Goal: Task Accomplishment & Management: Complete application form

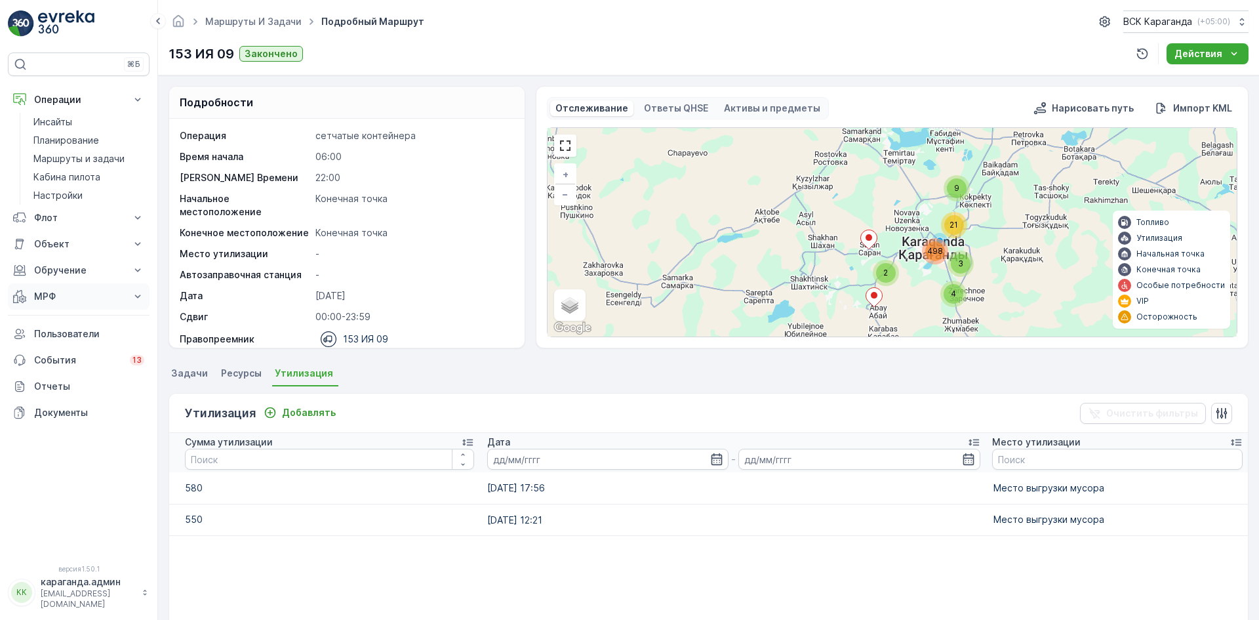
click at [41, 295] on font "МРФ" at bounding box center [45, 296] width 22 height 11
click at [46, 319] on font "Приближается и приближается" at bounding box center [72, 325] width 78 height 24
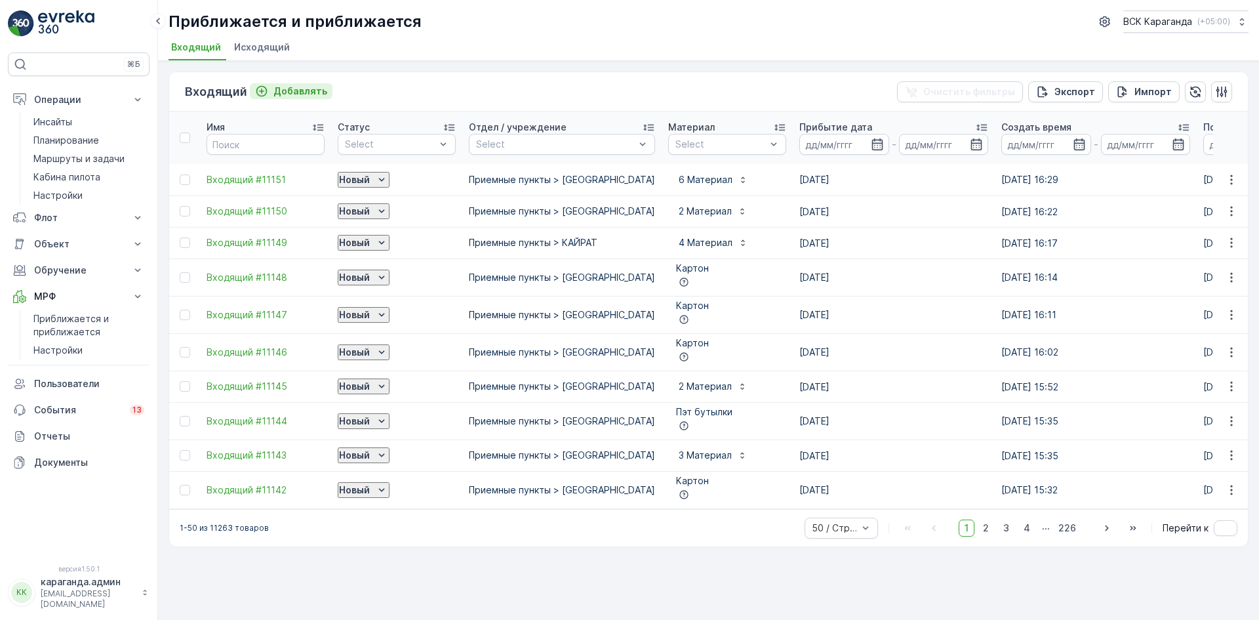
click at [296, 87] on font "Добавлять" at bounding box center [300, 90] width 54 height 11
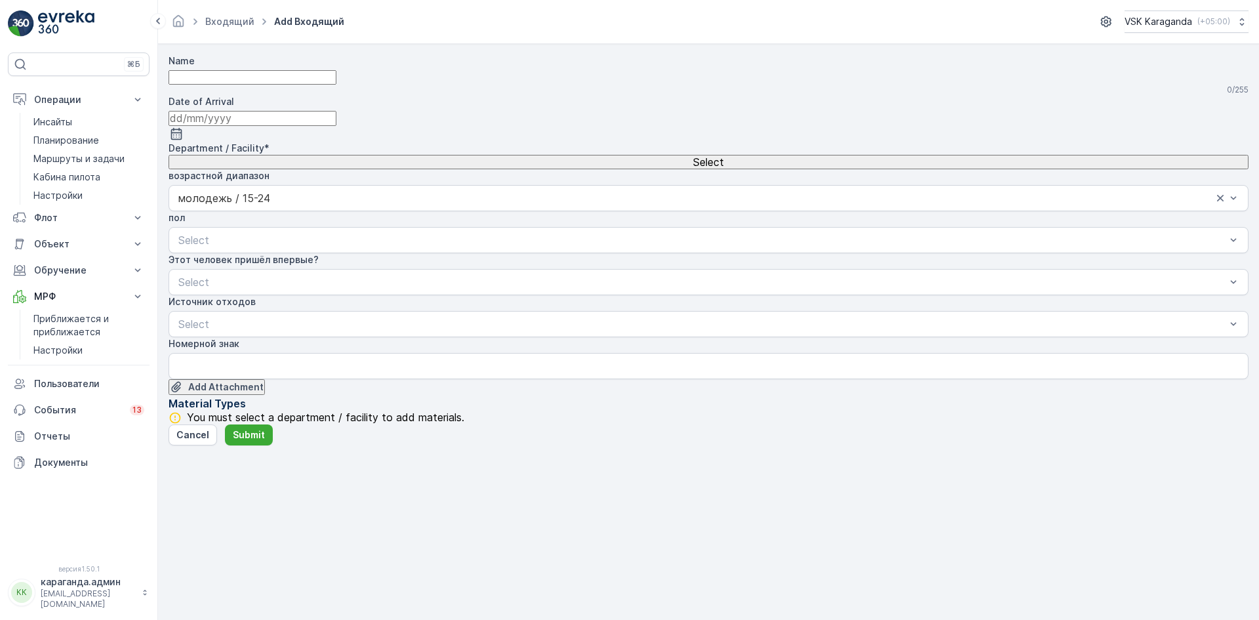
click at [308, 85] on input "Name" at bounding box center [253, 77] width 168 height 14
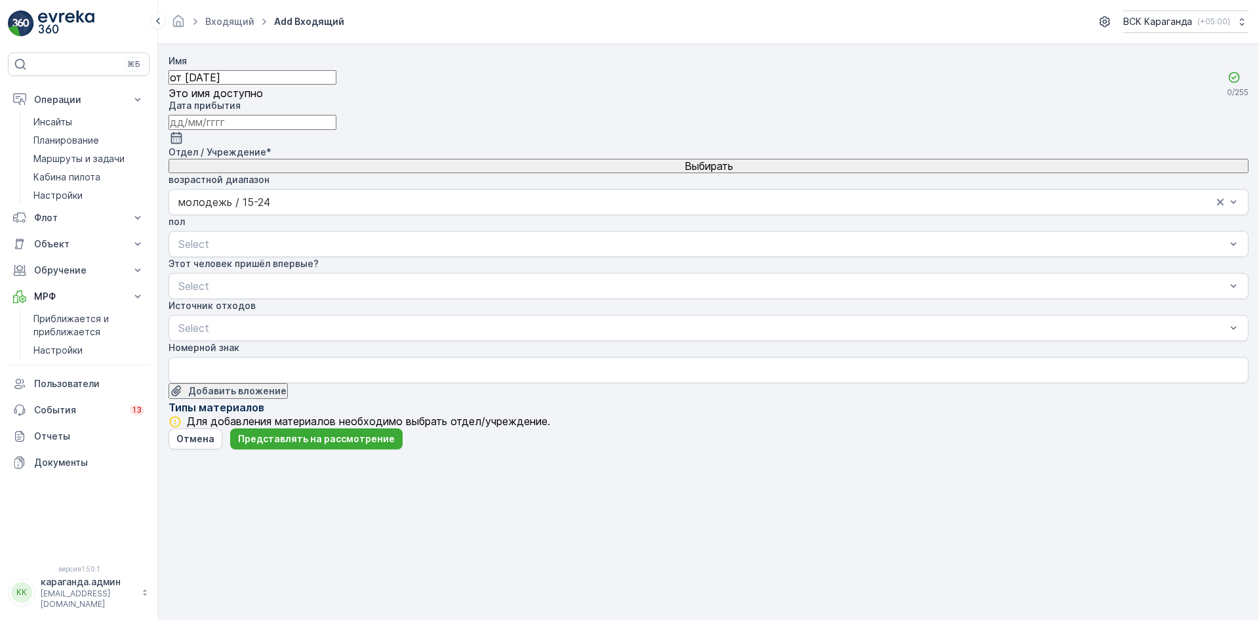
type input "от [DATE]"
click at [183, 131] on icon "button" at bounding box center [176, 137] width 13 height 13
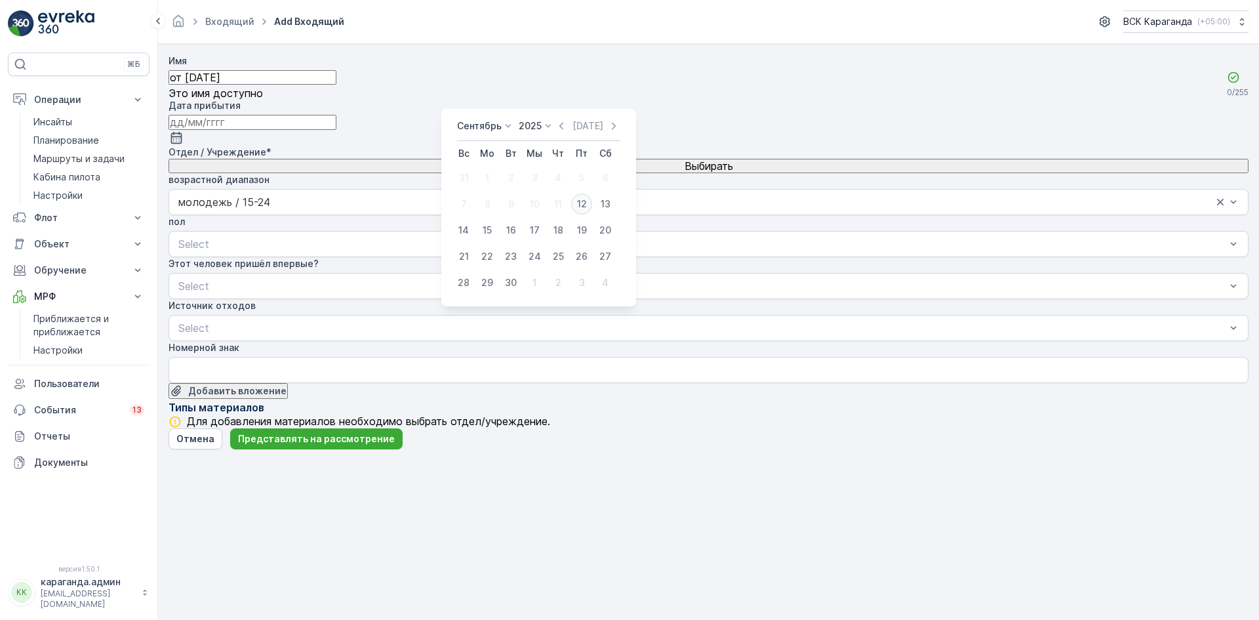
click at [576, 205] on div "12" at bounding box center [581, 203] width 21 height 21
type input "[DATE]"
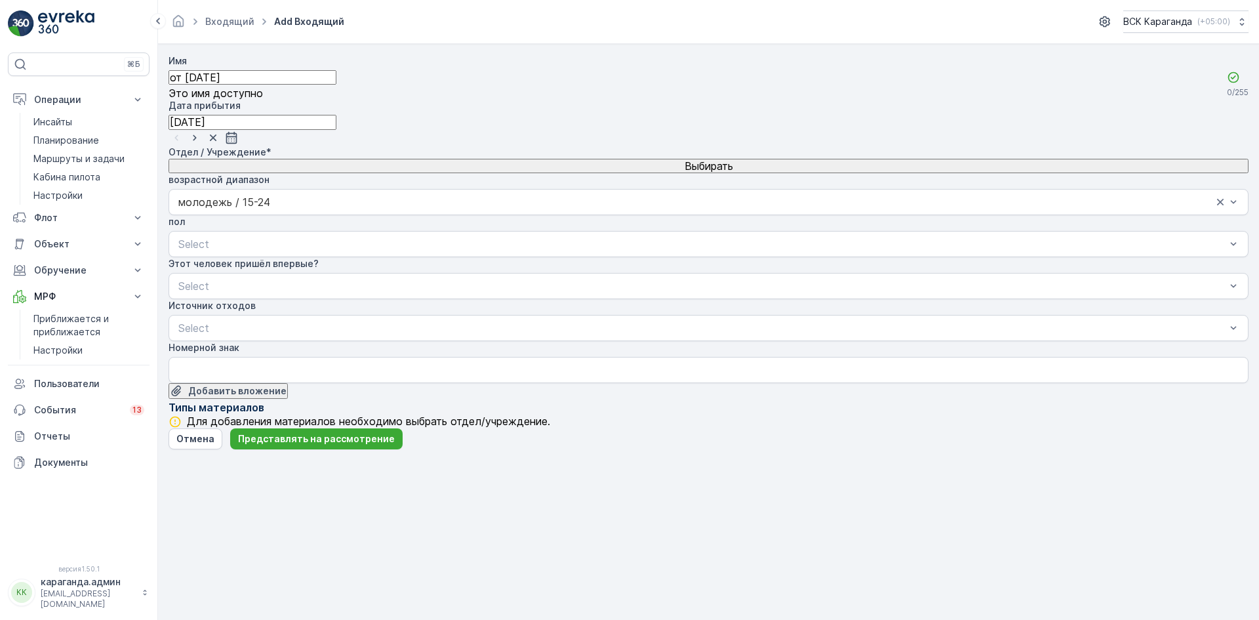
click at [508, 160] on div "Выбирать" at bounding box center [708, 166] width 1077 height 12
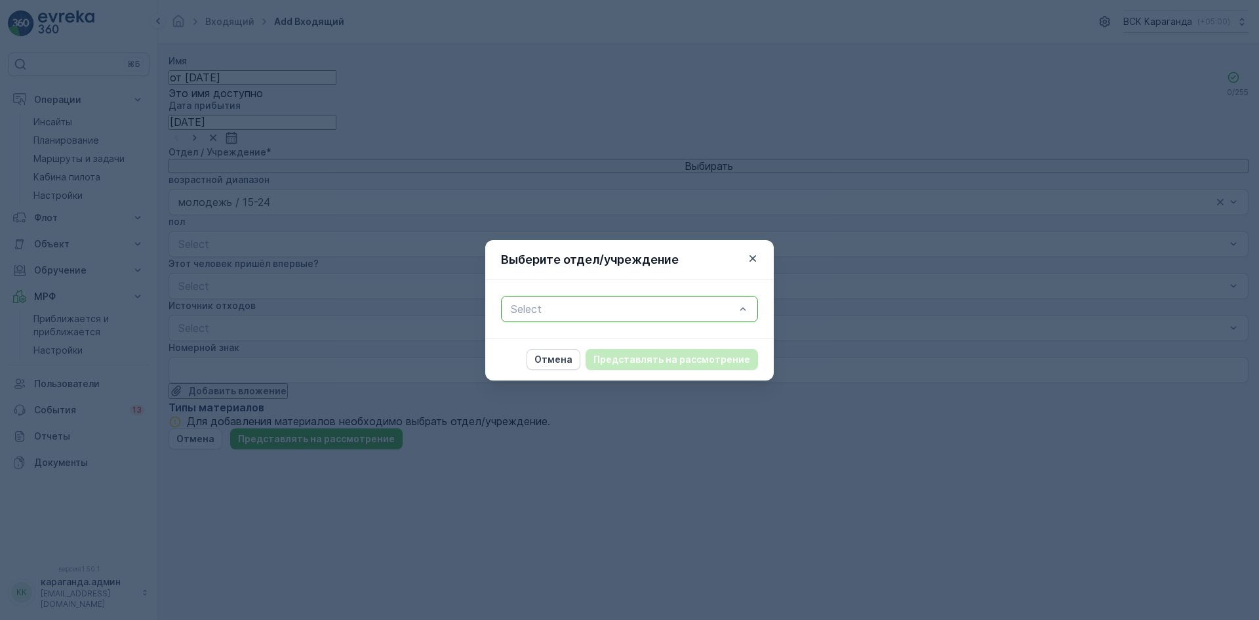
click at [665, 357] on font "Представлять на рассмотрение" at bounding box center [672, 358] width 157 height 11
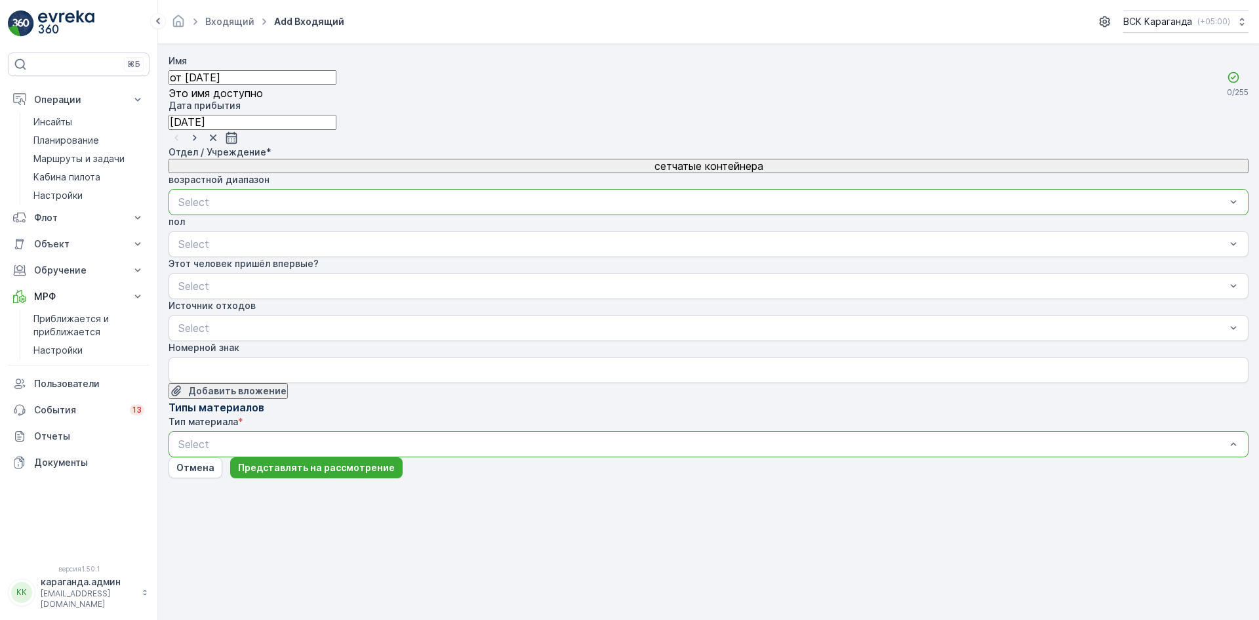
click at [213, 515] on span "Картон" at bounding box center [194, 521] width 37 height 12
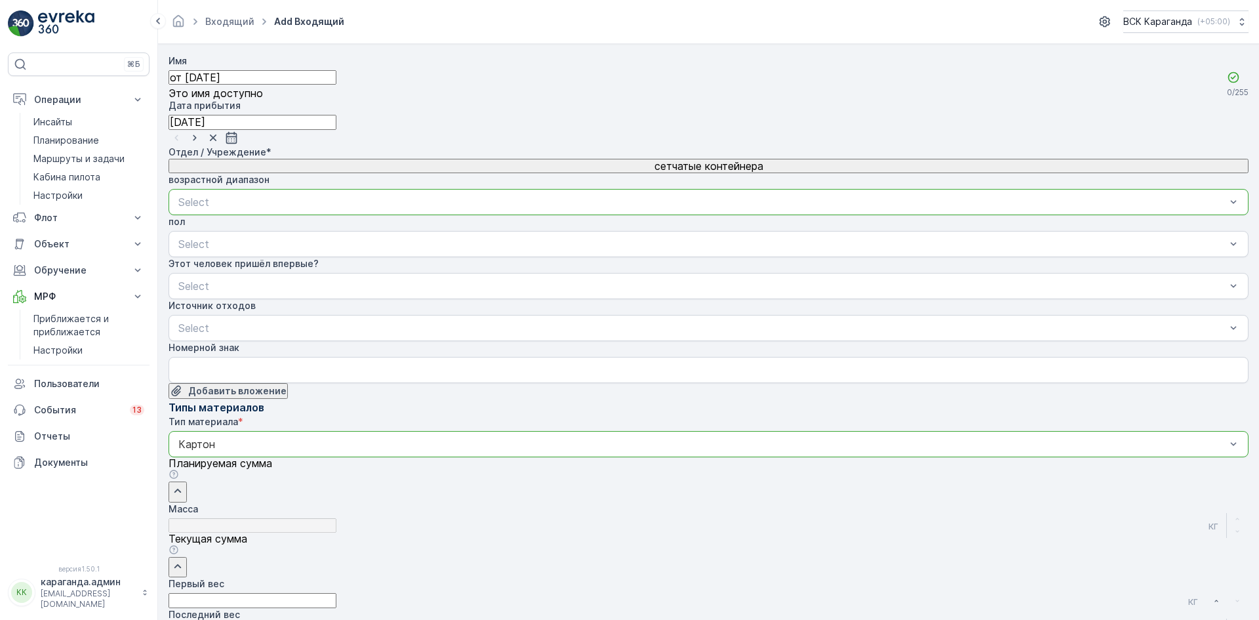
click at [336, 593] on Weight "Первый вес" at bounding box center [253, 600] width 168 height 14
type Weight "2902"
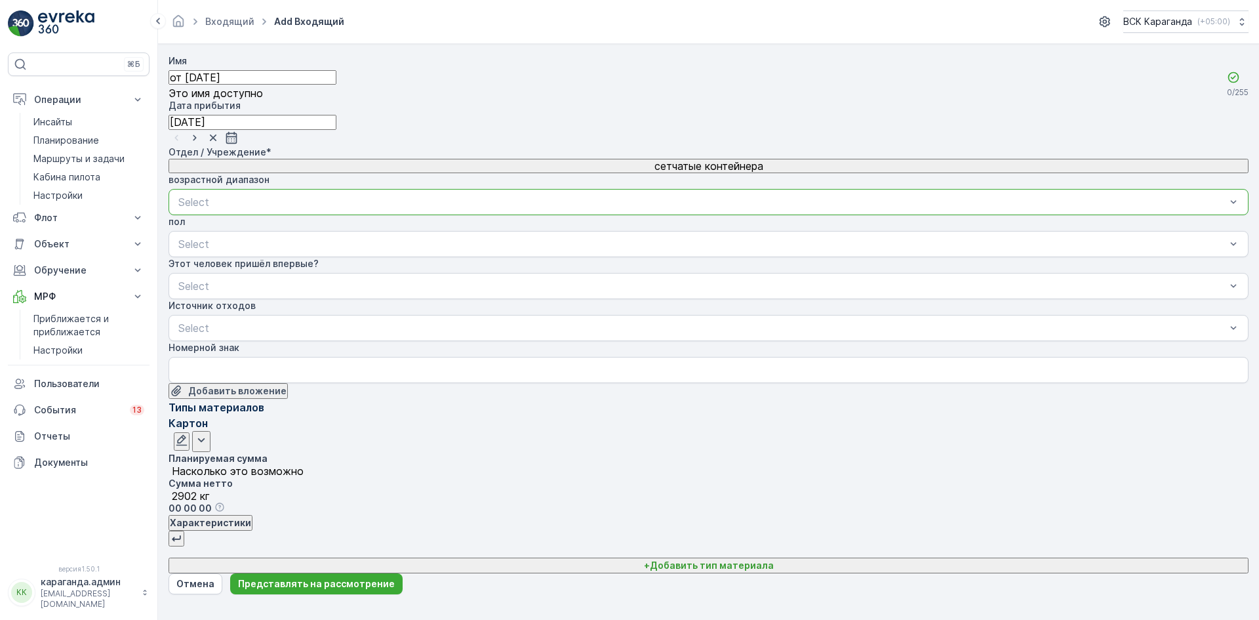
click at [983, 557] on button "+ Добавить тип материала" at bounding box center [709, 565] width 1080 height 16
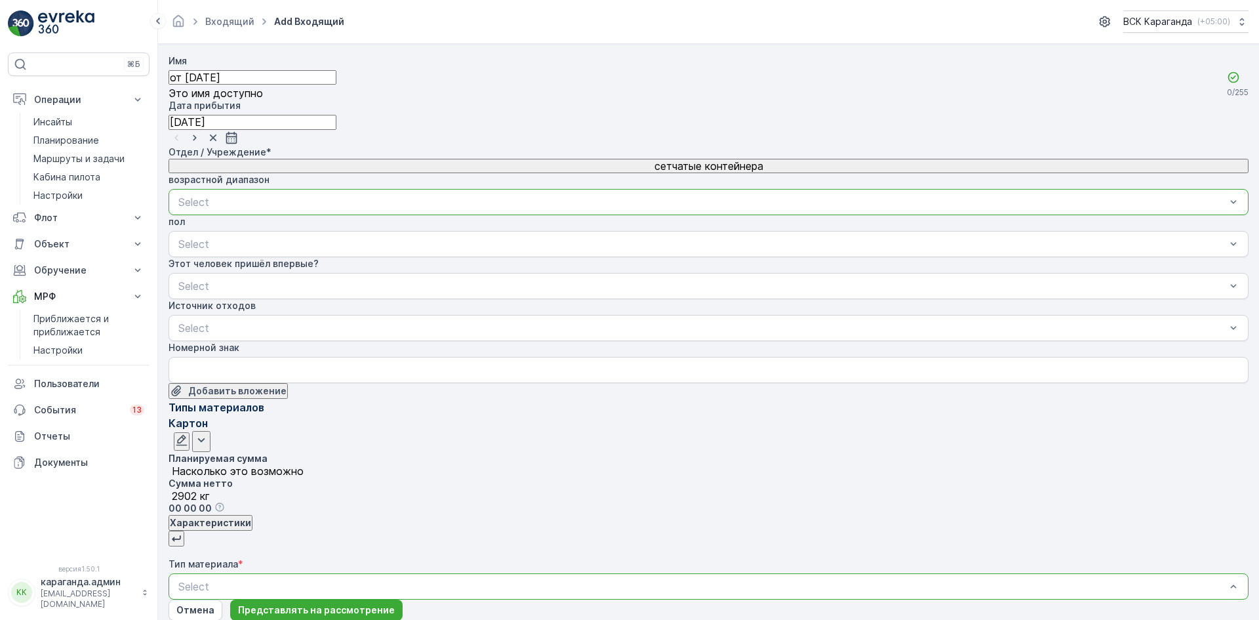
drag, startPoint x: 778, startPoint y: 428, endPoint x: 780, endPoint y: 439, distance: 11.3
type Weight "434"
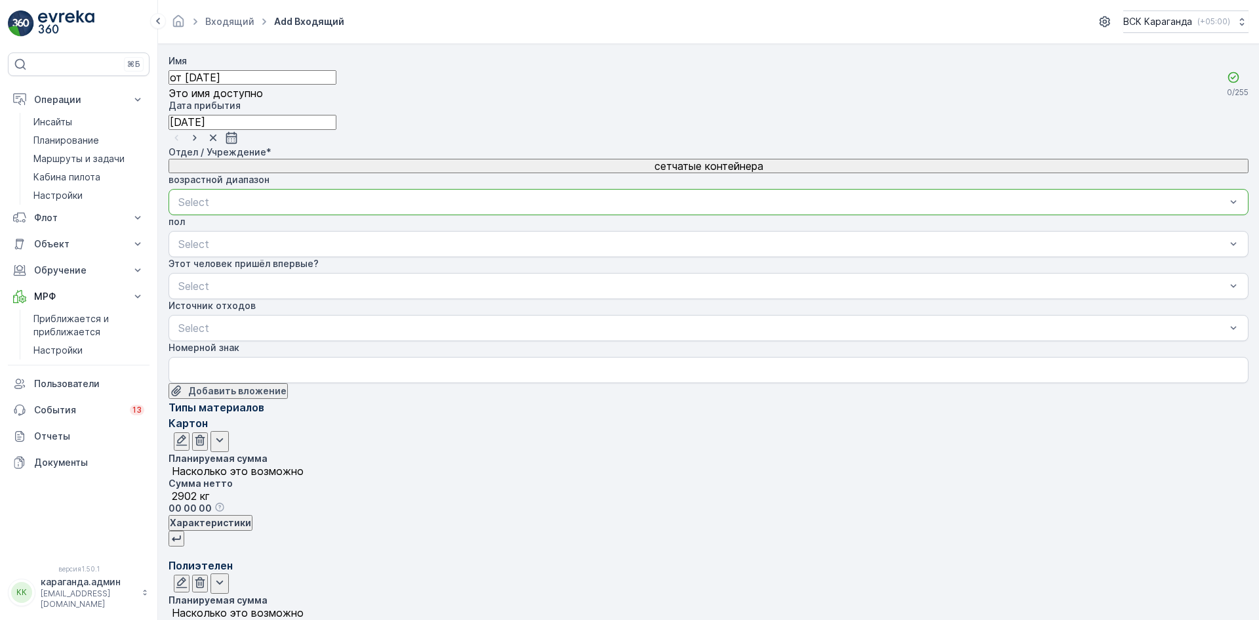
type Weight "435"
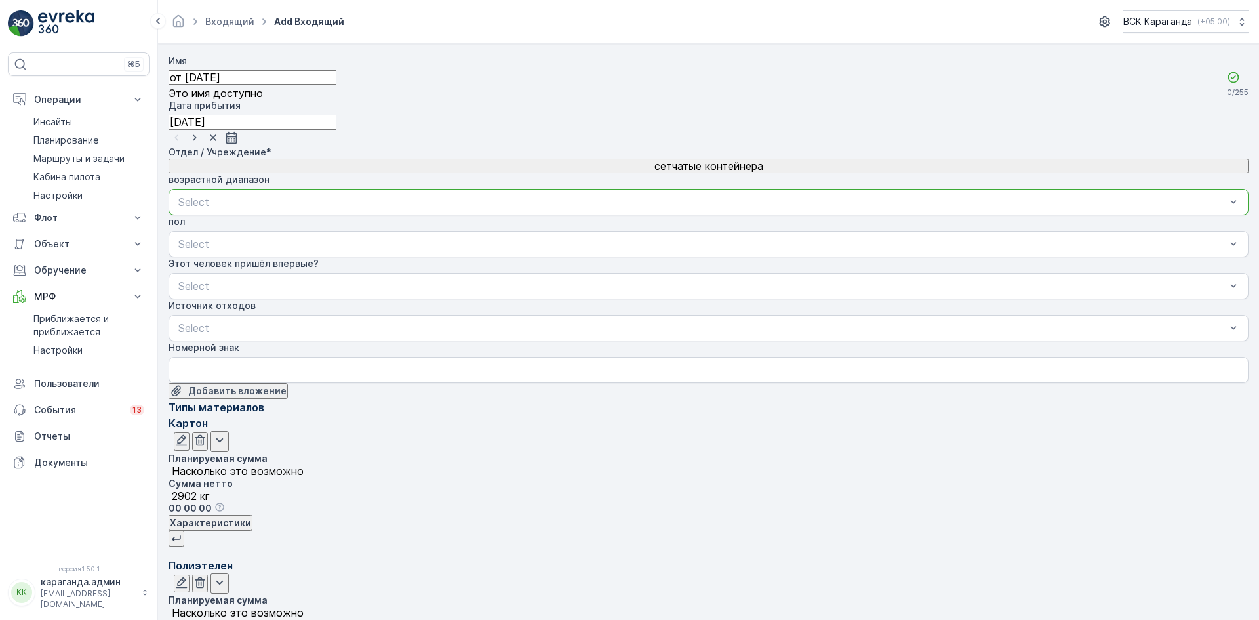
scroll to position [180, 0]
type Weight "20"
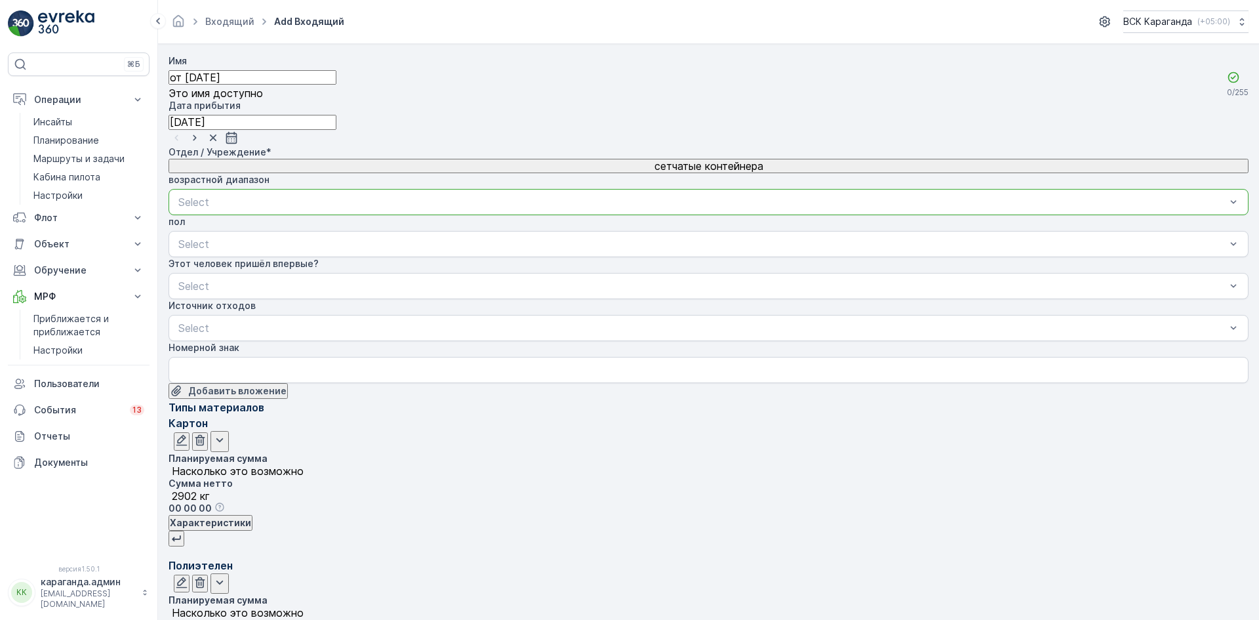
type Weight "75"
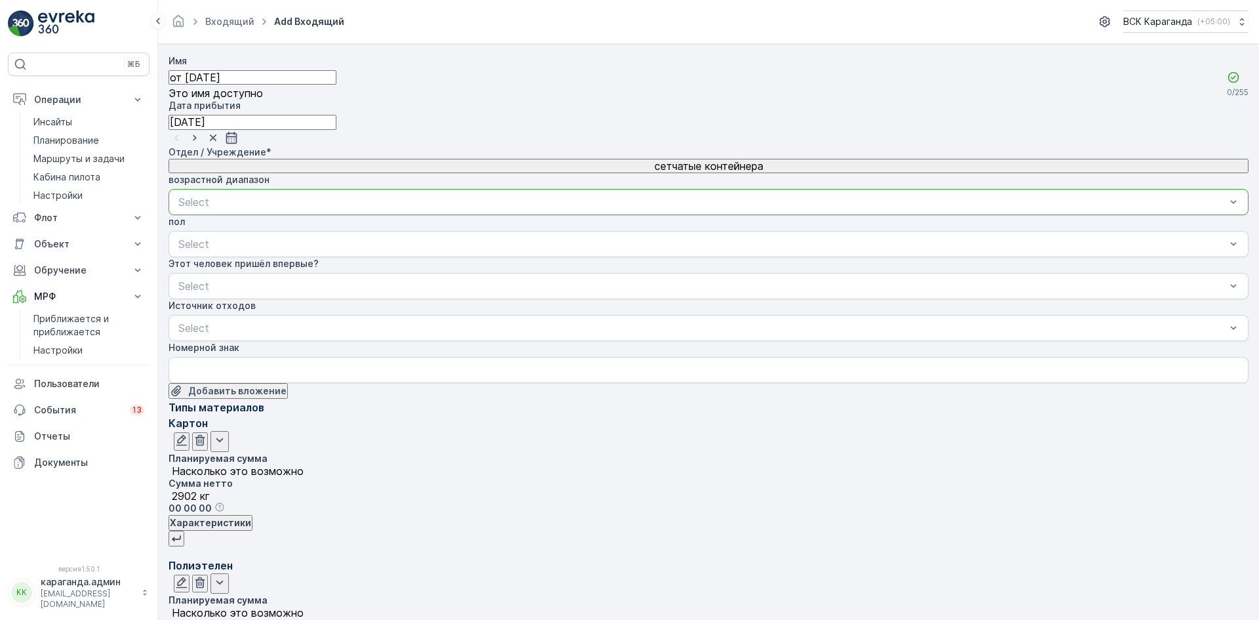
type Weight "221"
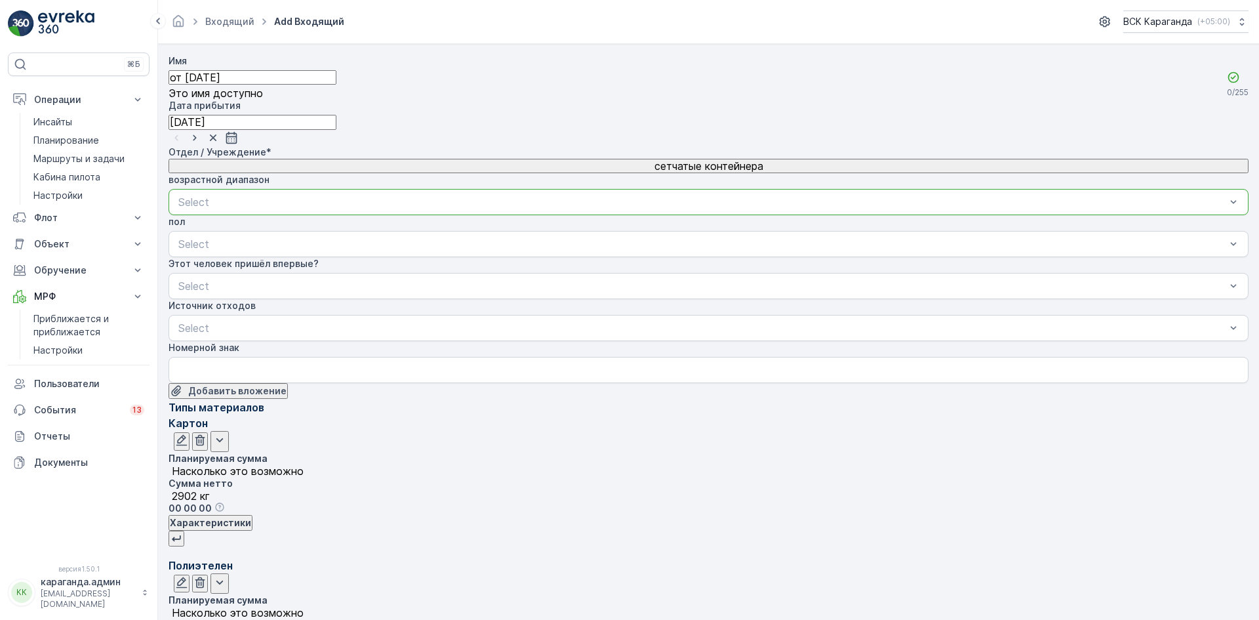
scroll to position [136, 0]
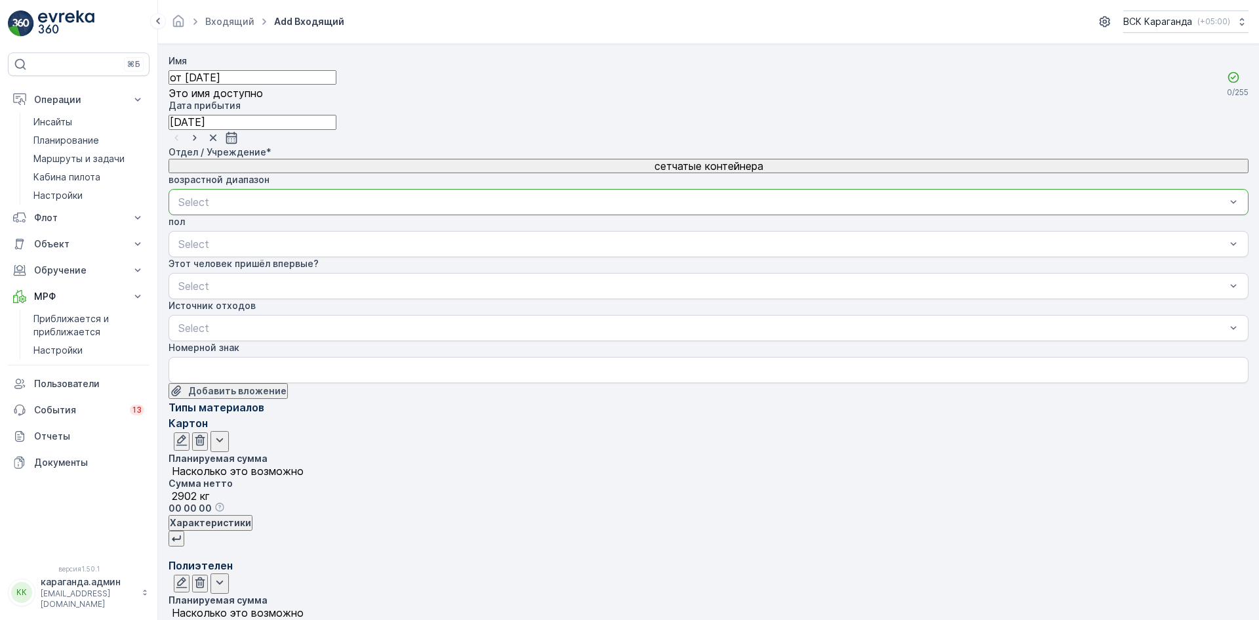
type Weight "1663"
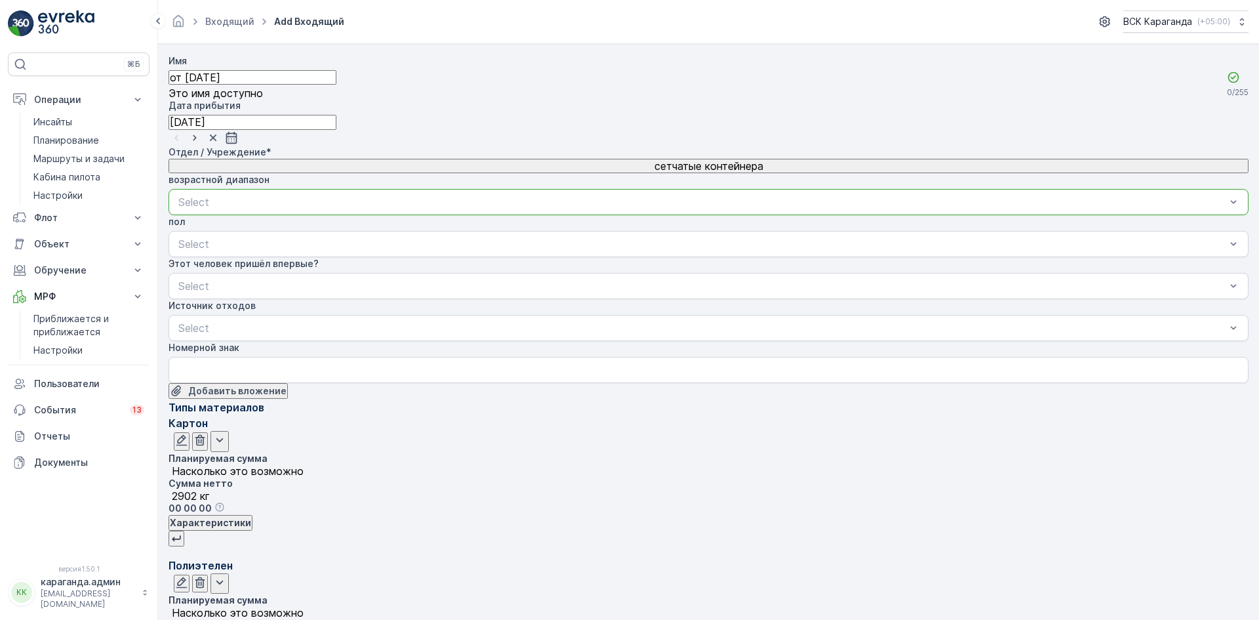
scroll to position [273, 0]
type Weight "348"
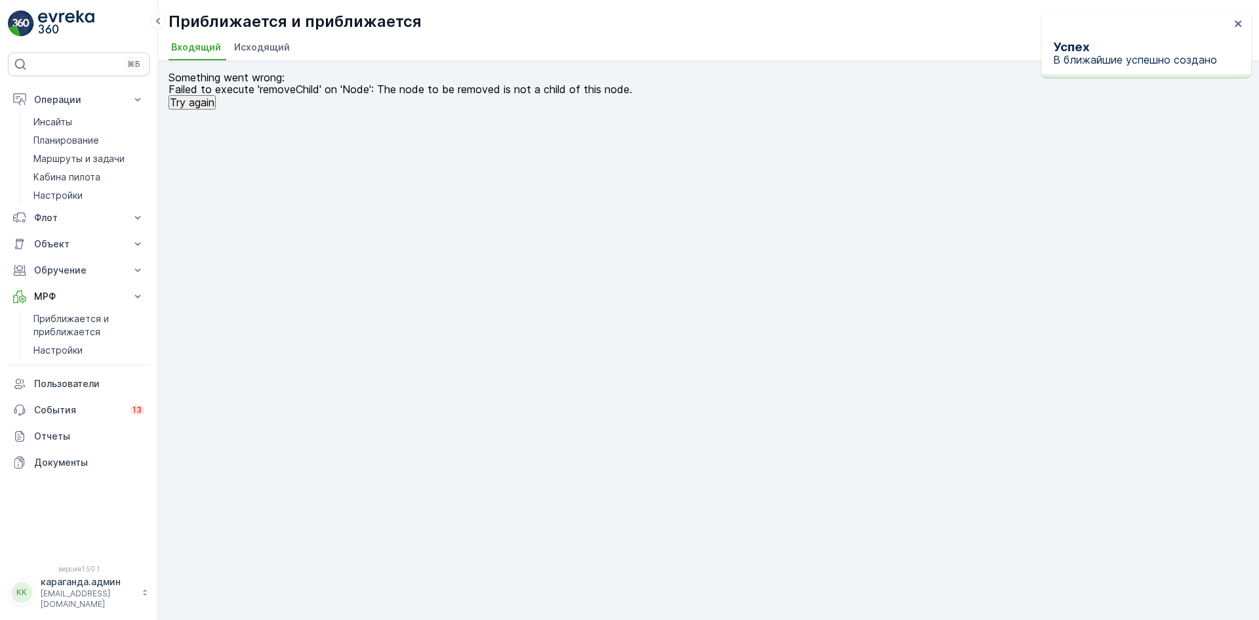
click at [231, 179] on div "Something went wrong: Failed to execute 'removeChild' on 'Node': The node to be…" at bounding box center [708, 340] width 1101 height 559
click at [273, 48] on font "Исходящий" at bounding box center [262, 46] width 56 height 11
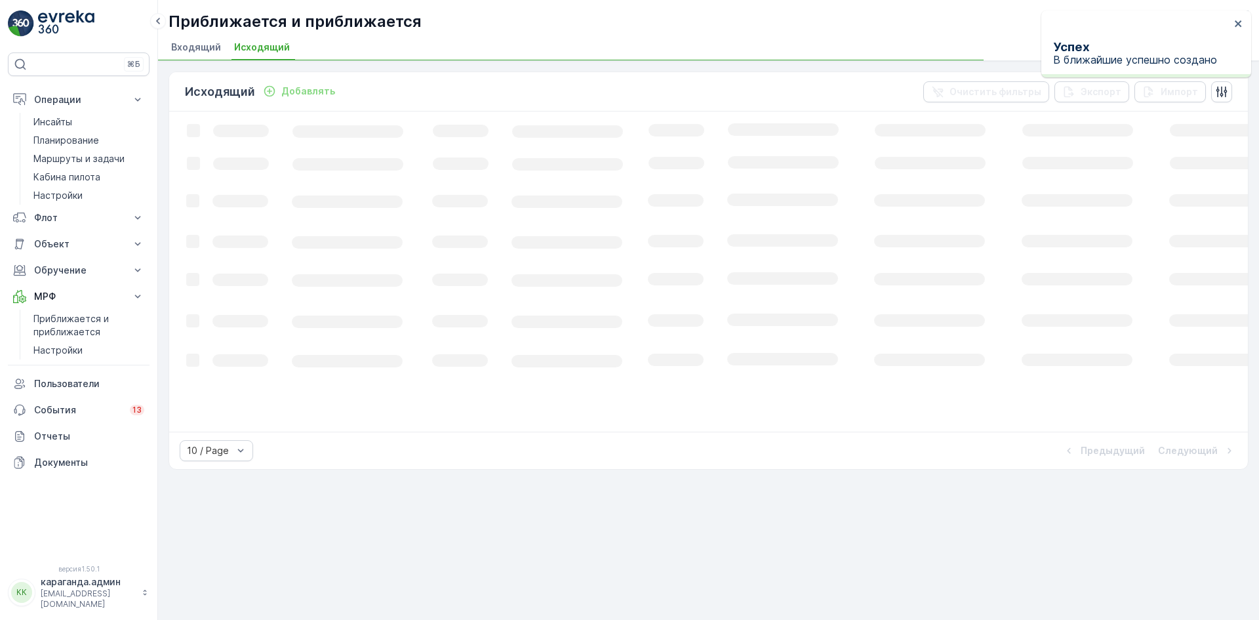
click at [180, 46] on font "Входящий" at bounding box center [196, 46] width 50 height 11
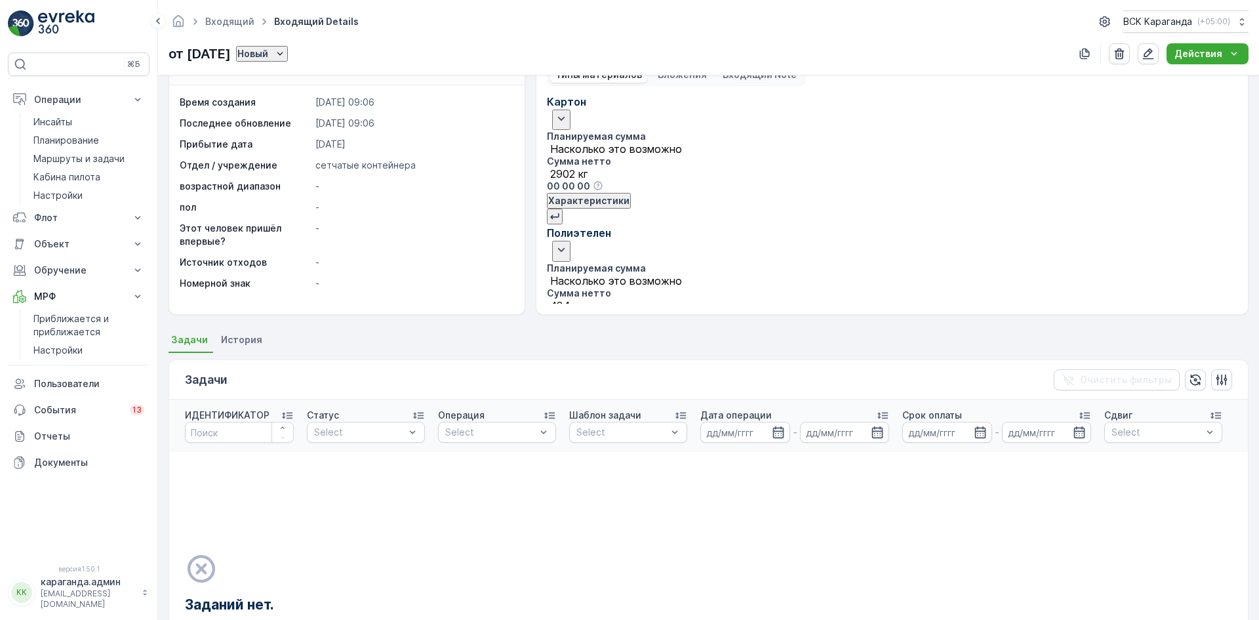
scroll to position [66, 0]
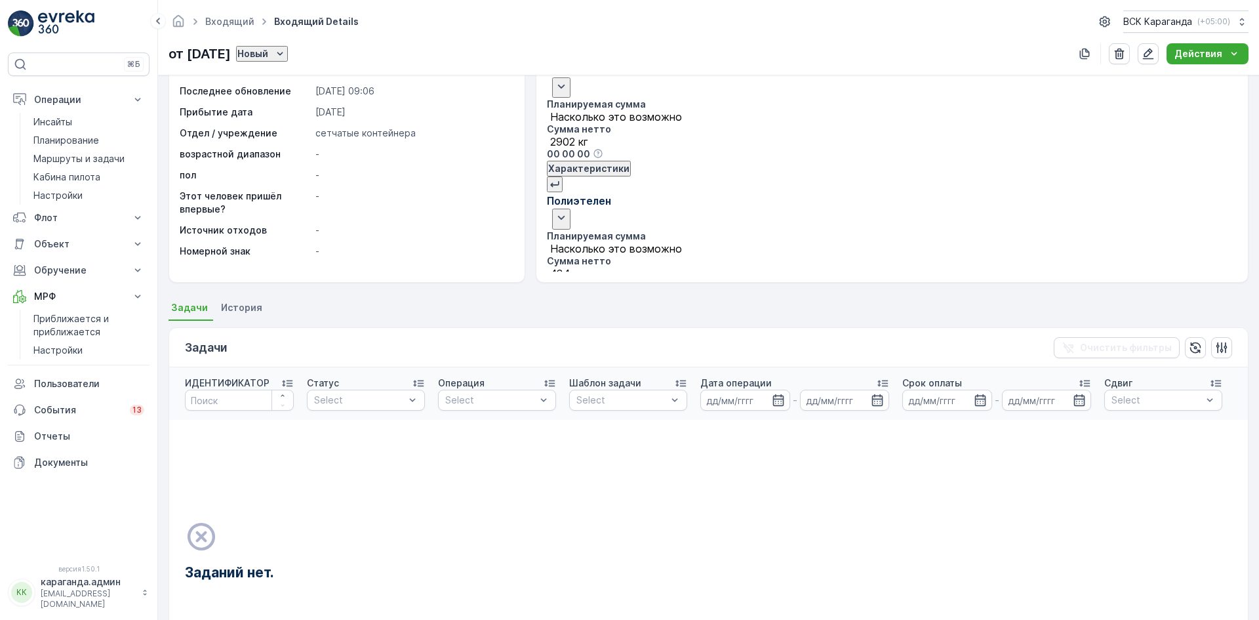
click at [287, 53] on icon "Новый" at bounding box center [279, 53] width 13 height 13
click at [290, 90] on font "Карта" at bounding box center [285, 91] width 27 height 11
